Goal: Check status: Check status

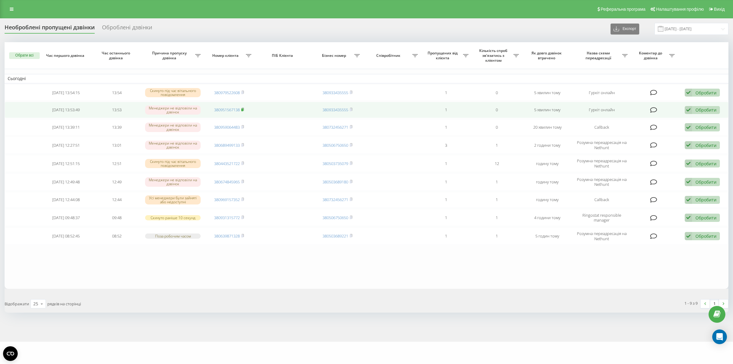
click at [243, 109] on rect at bounding box center [242, 109] width 2 height 3
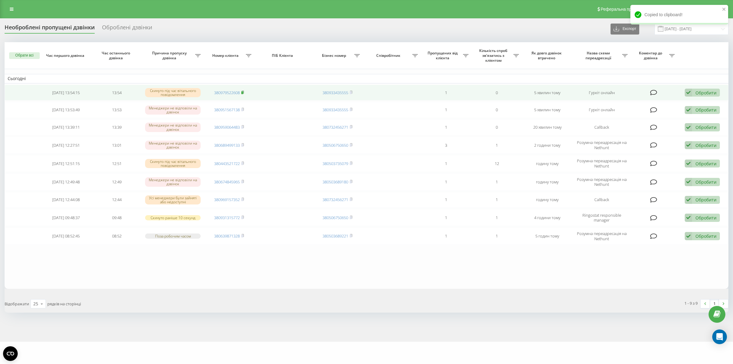
click at [243, 92] on rect at bounding box center [242, 92] width 2 height 3
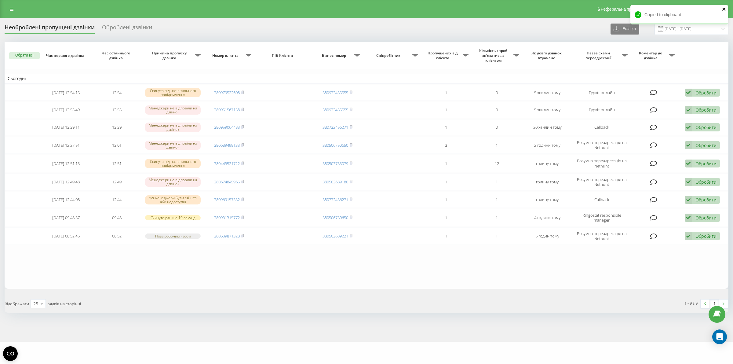
click at [724, 8] on icon "close" at bounding box center [724, 9] width 4 height 5
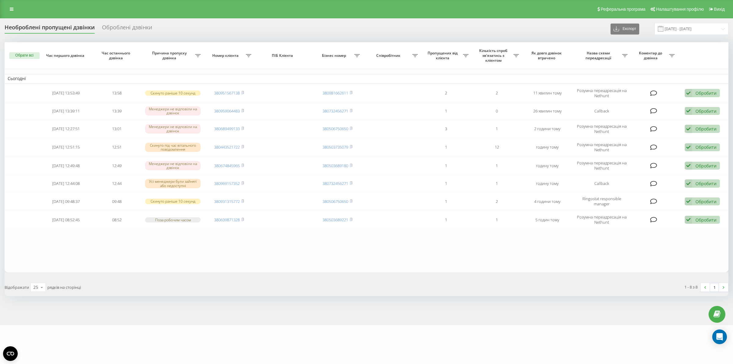
click at [216, 363] on html "[DOMAIN_NAME] Проекти [DOMAIN_NAME] Дашборд Центр звернень Журнал дзвінків Журн…" at bounding box center [366, 182] width 733 height 364
